Goal: Check status: Check status

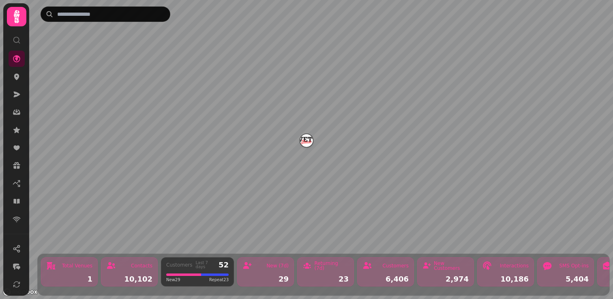
click at [19, 17] on icon at bounding box center [17, 17] width 16 height 16
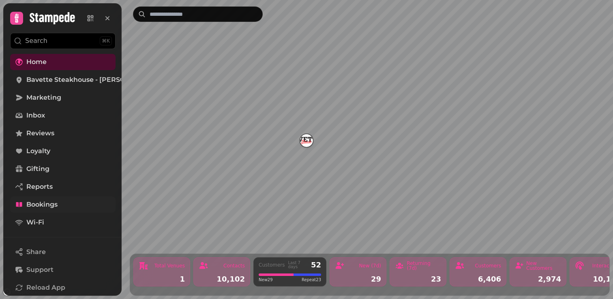
click at [47, 204] on span "Bookings" at bounding box center [41, 205] width 31 height 10
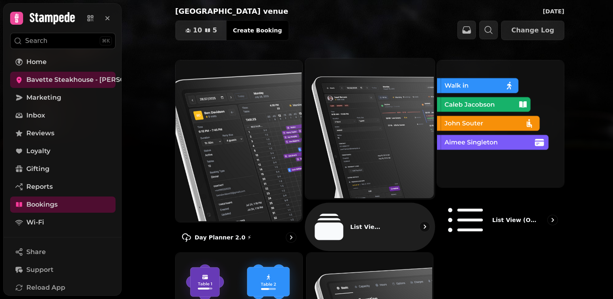
scroll to position [35, 0]
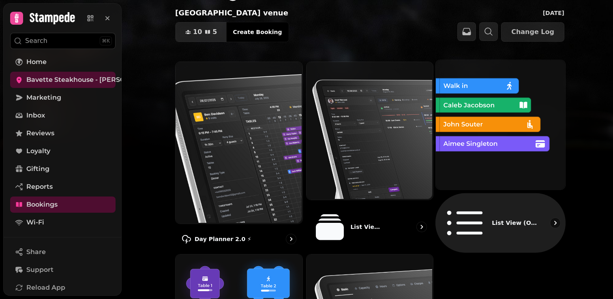
click at [470, 162] on img at bounding box center [499, 123] width 129 height 129
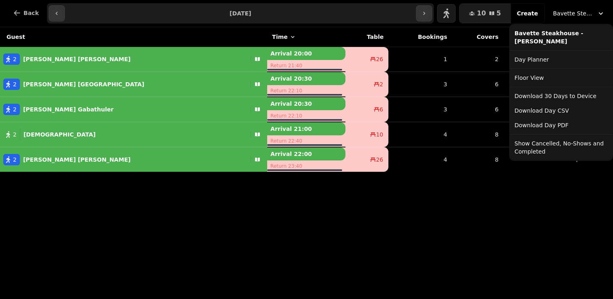
click at [568, 11] on span "Bavette Steakhouse - [PERSON_NAME]" at bounding box center [573, 13] width 41 height 8
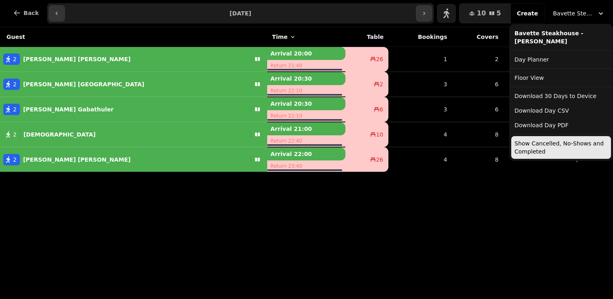
click at [547, 151] on button "Show Cancelled, No-Shows and Completed" at bounding box center [561, 147] width 100 height 23
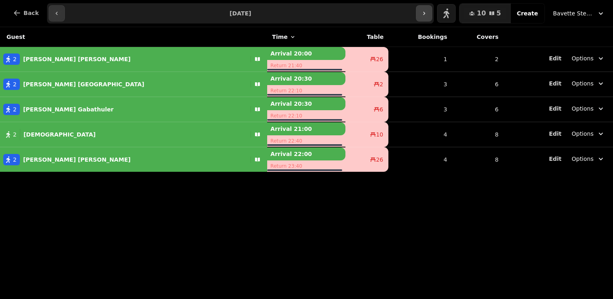
click at [428, 10] on button "button" at bounding box center [424, 13] width 16 height 16
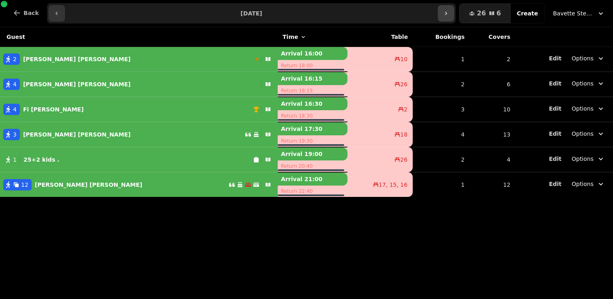
click at [449, 13] on icon "button" at bounding box center [445, 13] width 6 height 6
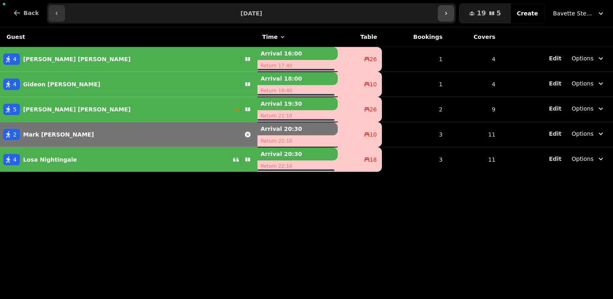
click at [449, 13] on icon "button" at bounding box center [445, 13] width 6 height 6
type input "**********"
